Goal: Task Accomplishment & Management: Manage account settings

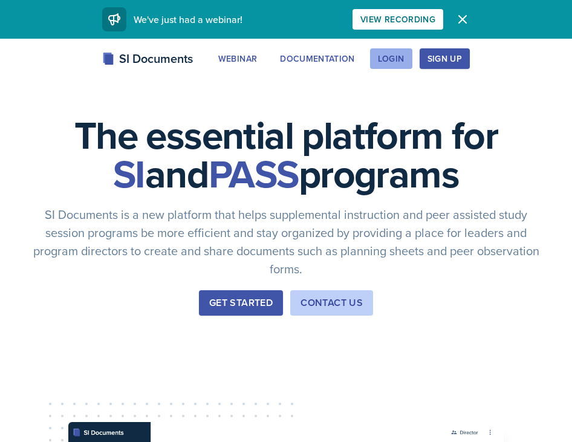
click at [378, 59] on div "Login" at bounding box center [391, 59] width 27 height 10
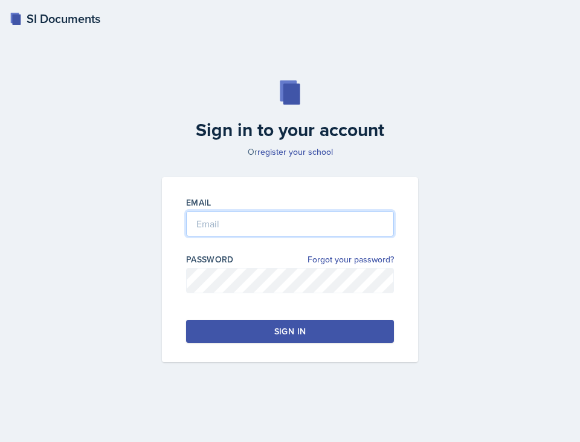
click at [225, 229] on input "email" at bounding box center [290, 223] width 208 height 25
type input "[EMAIL_ADDRESS][DOMAIN_NAME]"
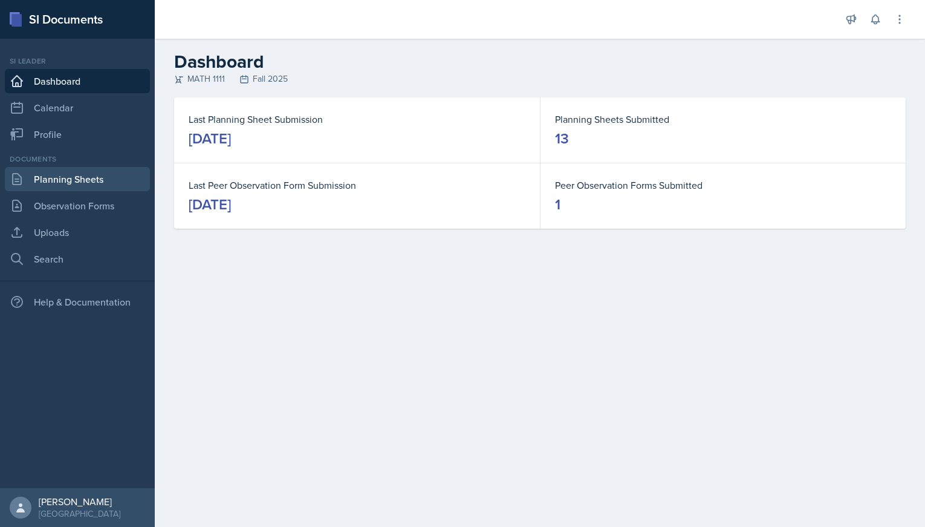
click at [79, 178] on link "Planning Sheets" at bounding box center [77, 179] width 145 height 24
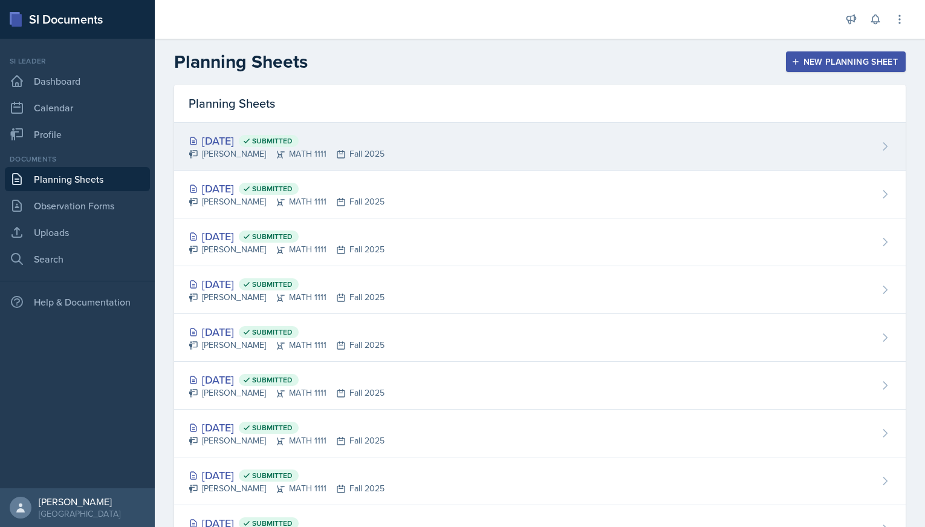
click at [230, 139] on div "[DATE] Submitted" at bounding box center [287, 140] width 196 height 16
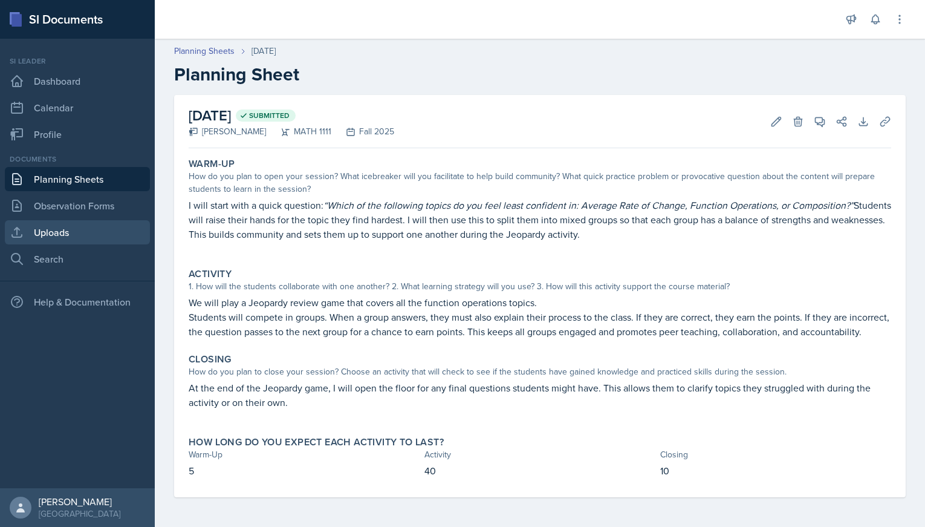
click at [46, 234] on link "Uploads" at bounding box center [77, 232] width 145 height 24
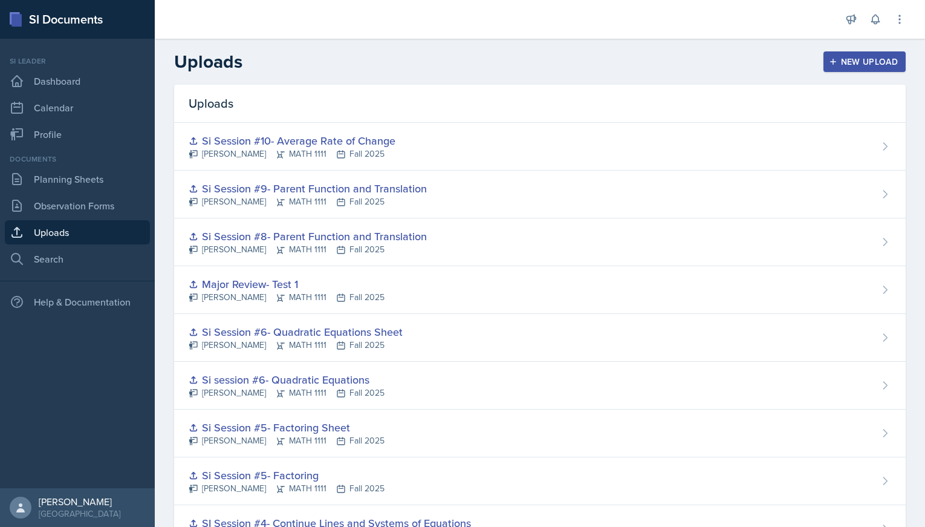
click at [580, 62] on button "New Upload" at bounding box center [864, 61] width 83 height 21
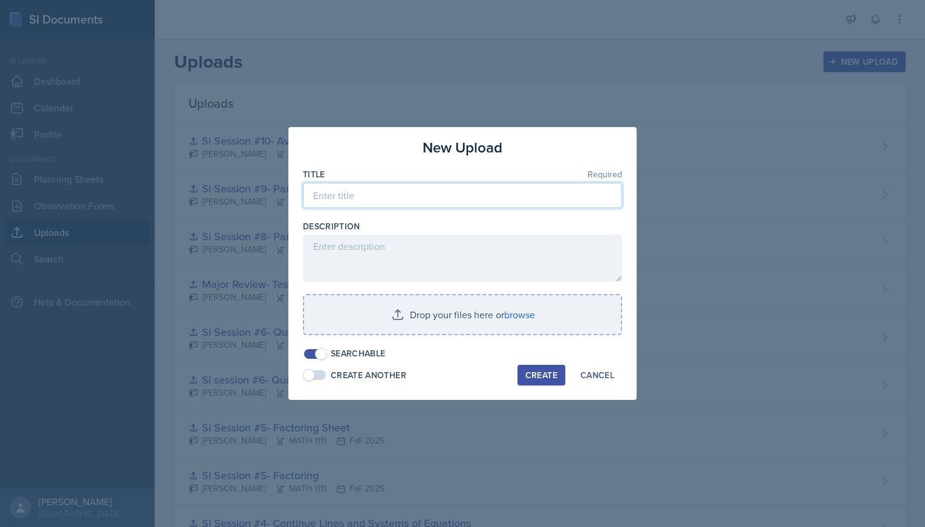
click at [355, 198] on input at bounding box center [462, 195] width 319 height 25
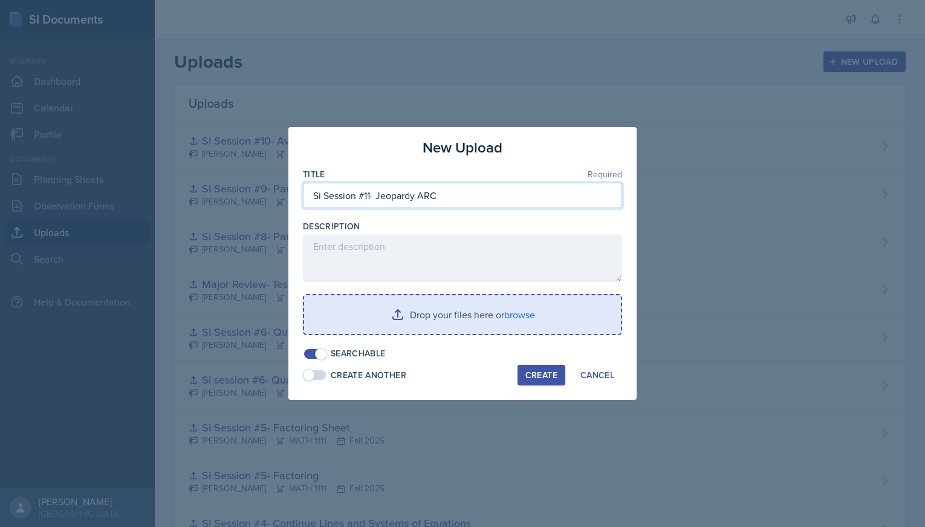
type input "Si Session #11- Jeopardy ARC"
click at [406, 320] on input "file" at bounding box center [462, 314] width 317 height 39
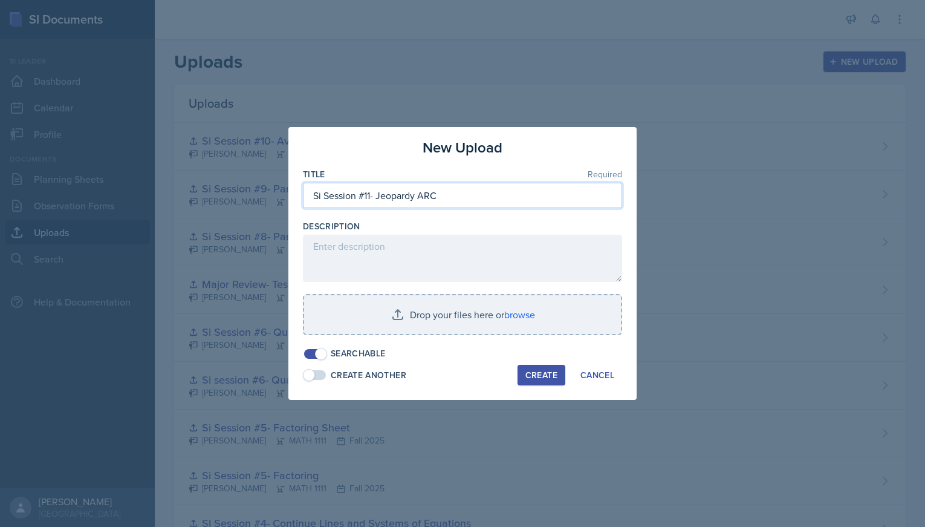
click at [398, 196] on input "Si Session #11- Jeopardy ARC" at bounding box center [462, 195] width 319 height 25
click at [402, 217] on div at bounding box center [462, 214] width 319 height 12
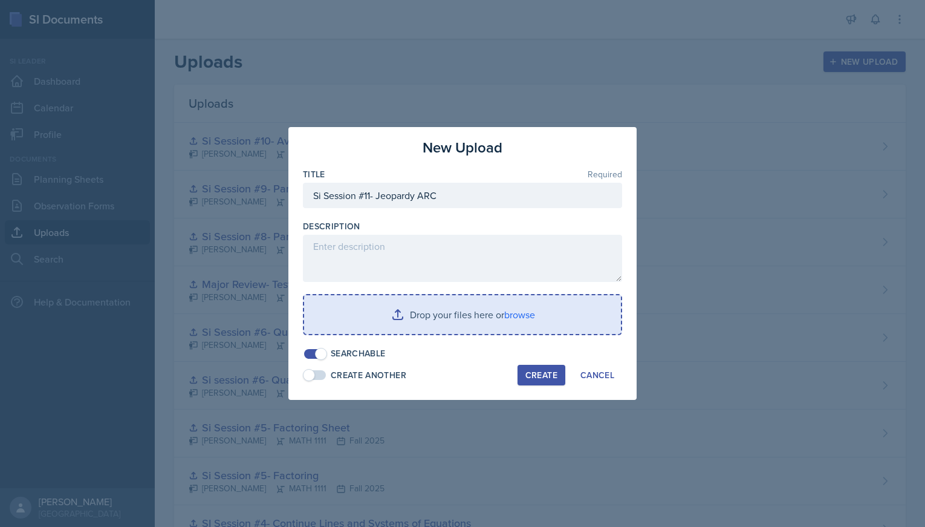
click at [385, 317] on input "file" at bounding box center [462, 314] width 317 height 39
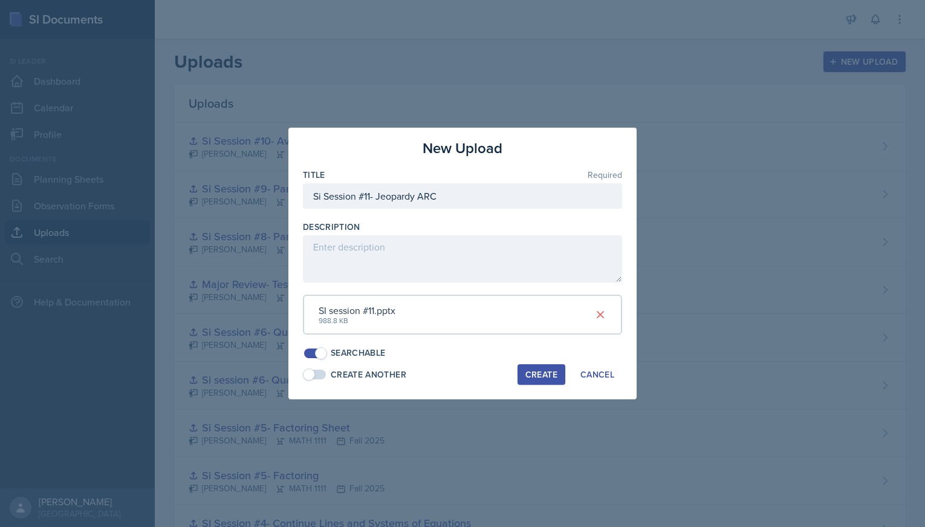
click at [533, 369] on div "Create" at bounding box center [541, 374] width 32 height 10
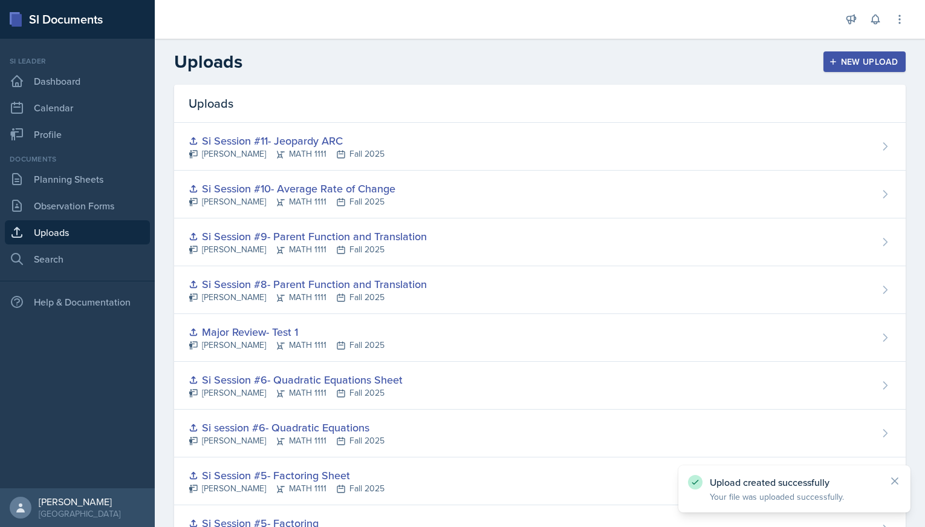
click at [580, 62] on icon "button" at bounding box center [833, 62] width 6 height 6
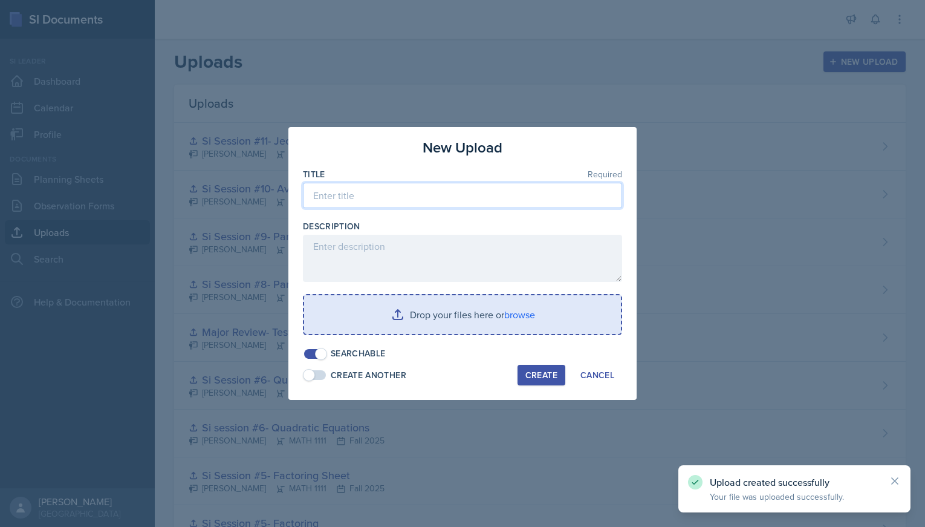
click at [421, 193] on input at bounding box center [462, 195] width 319 height 25
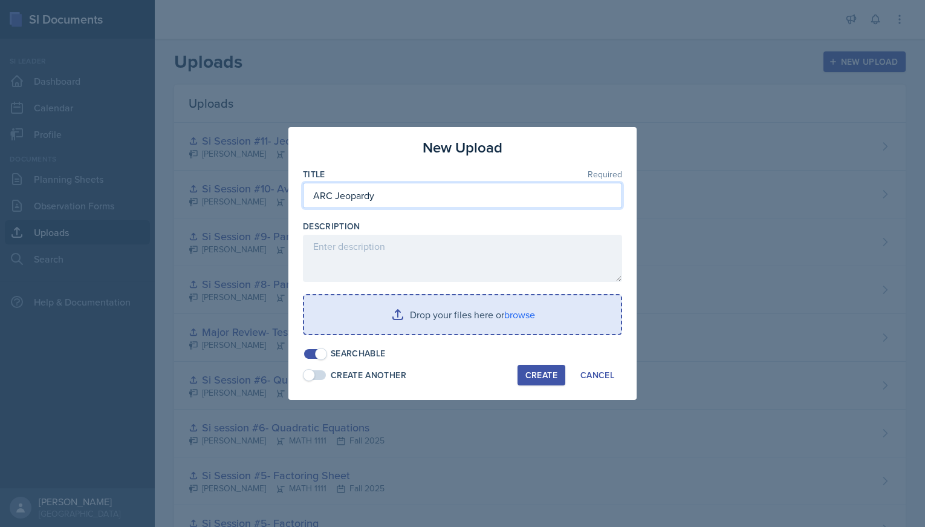
type input "ARC Jeopardy"
click at [400, 311] on input "file" at bounding box center [462, 314] width 317 height 39
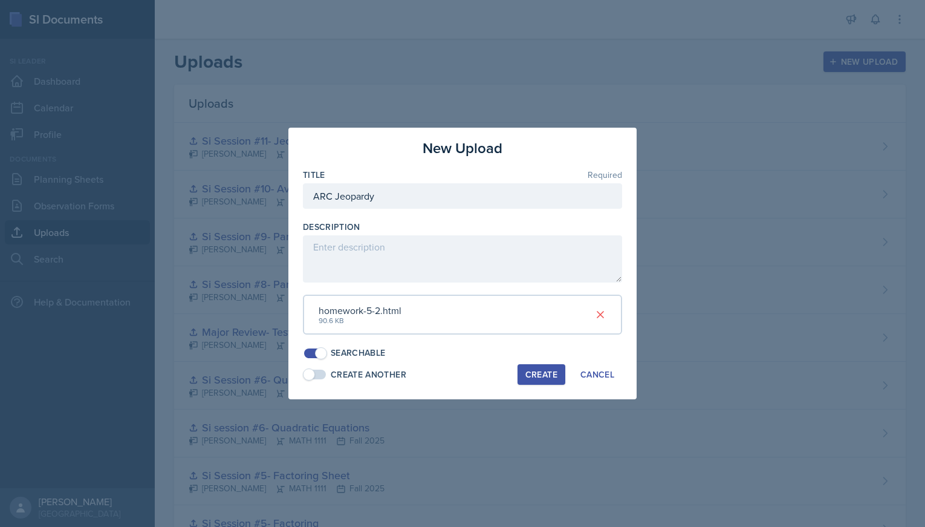
click at [530, 371] on div "Create" at bounding box center [541, 374] width 32 height 10
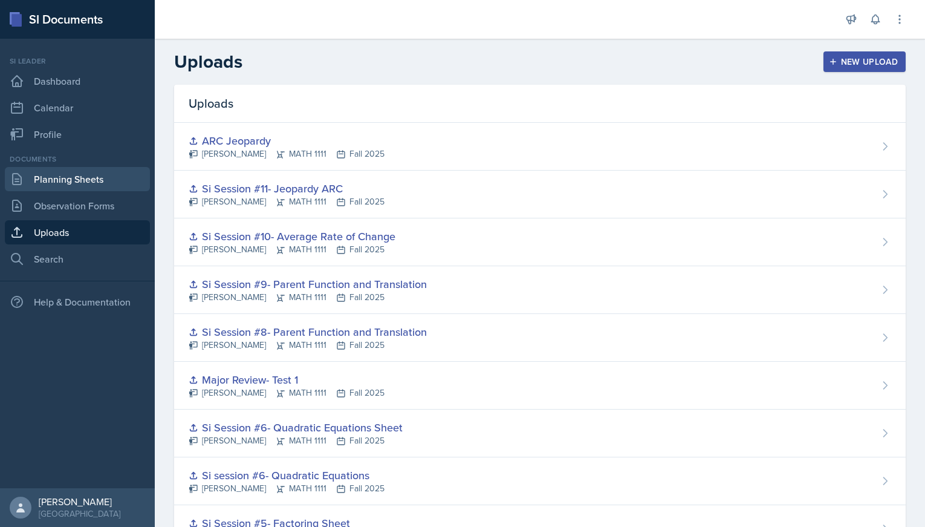
click at [61, 186] on link "Planning Sheets" at bounding box center [77, 179] width 145 height 24
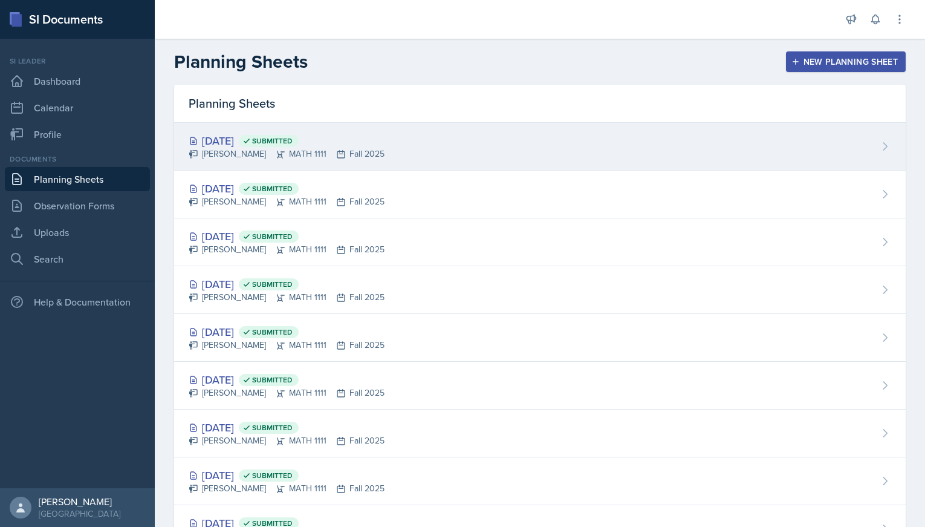
click at [245, 137] on div "[DATE] Submitted" at bounding box center [287, 140] width 196 height 16
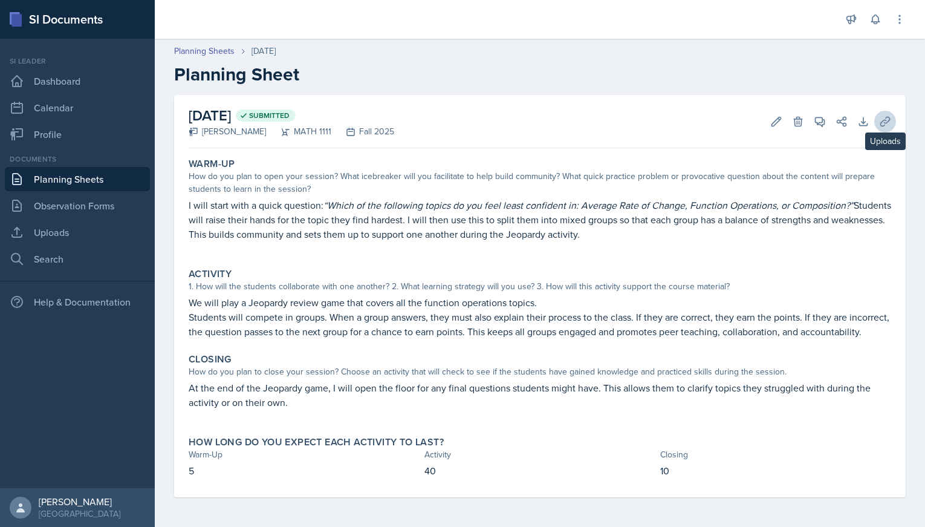
click at [580, 120] on button "Uploads" at bounding box center [885, 122] width 22 height 22
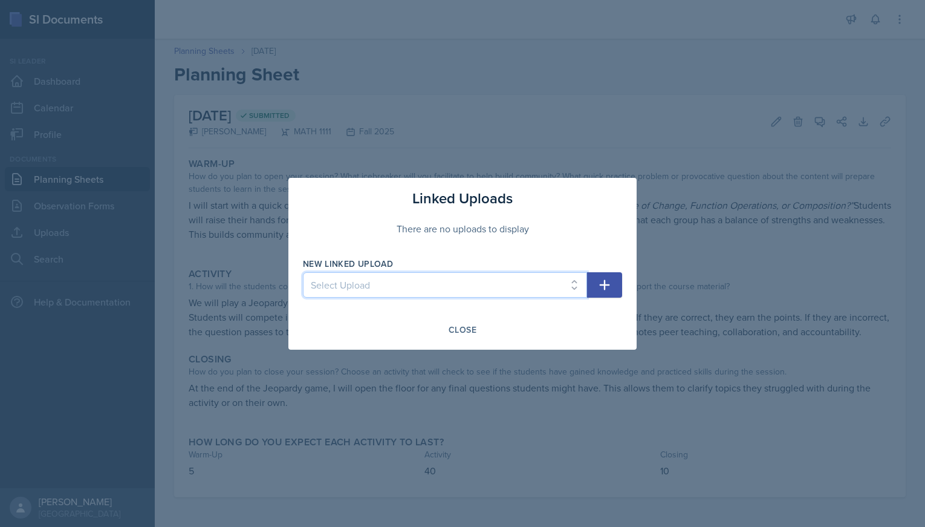
select select "1eb42176-4249-44fa-b8ae-b4393b3c408b"
click at [580, 286] on icon "button" at bounding box center [604, 284] width 15 height 15
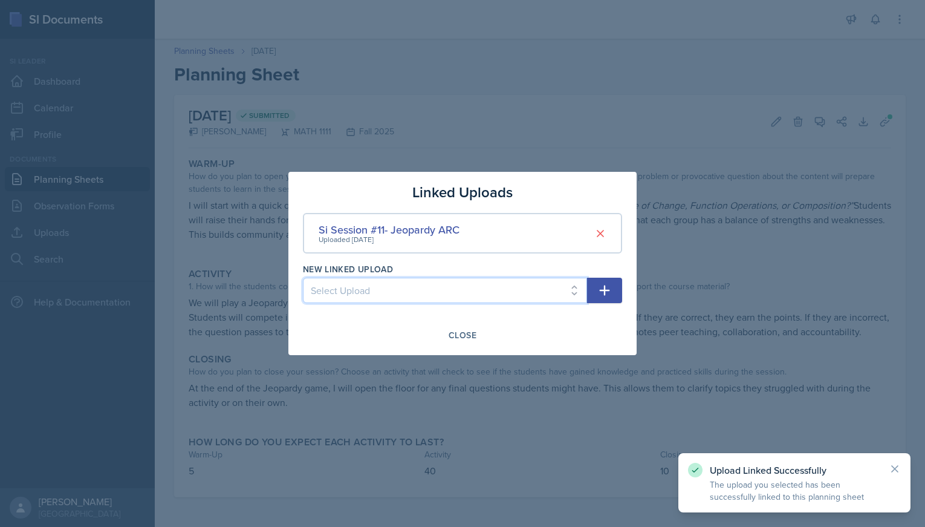
select select "9b04d4c0-67b5-44f1-a6dd-21b6b426ce92"
click at [580, 292] on icon "button" at bounding box center [604, 290] width 15 height 15
select select
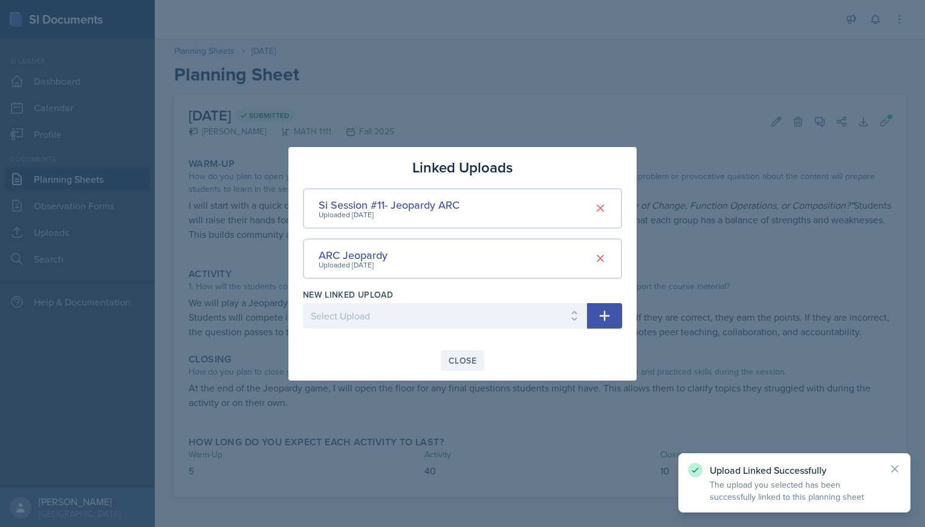
click at [467, 360] on div "Close" at bounding box center [463, 360] width 28 height 10
